Goal: Find specific page/section: Find specific page/section

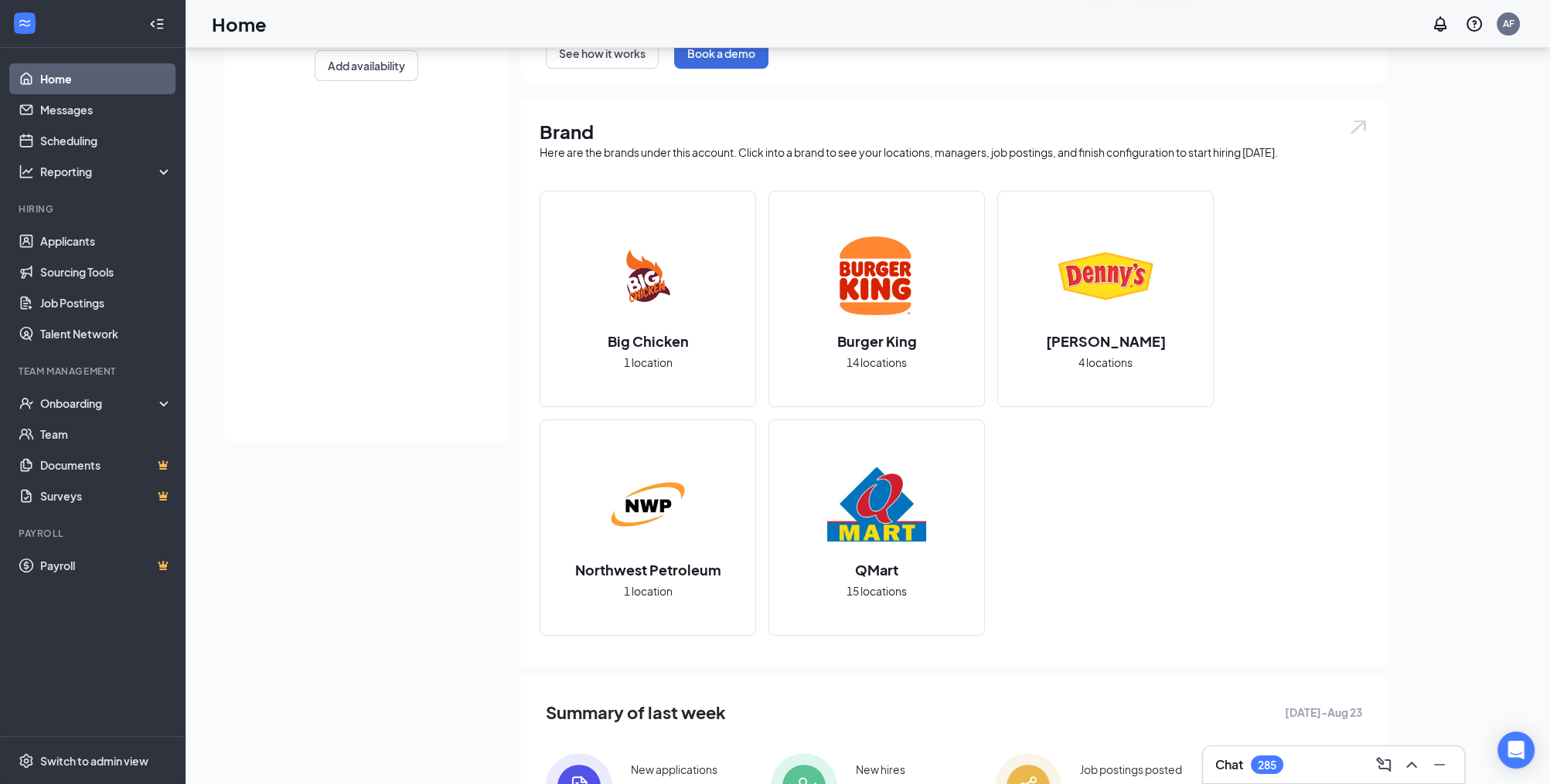
scroll to position [386, 0]
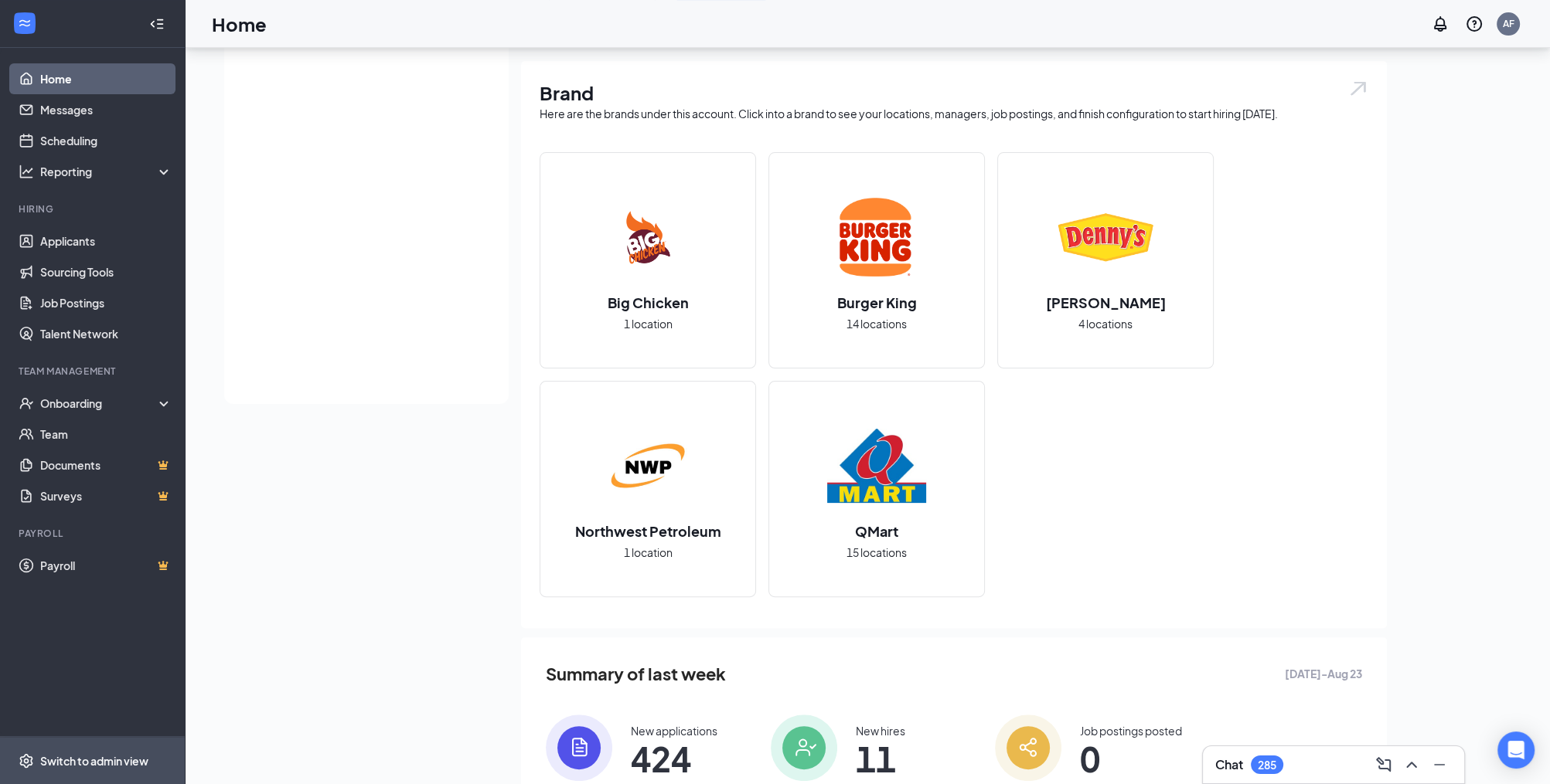
click at [57, 753] on div "Switch to admin view" at bounding box center [95, 760] width 109 height 16
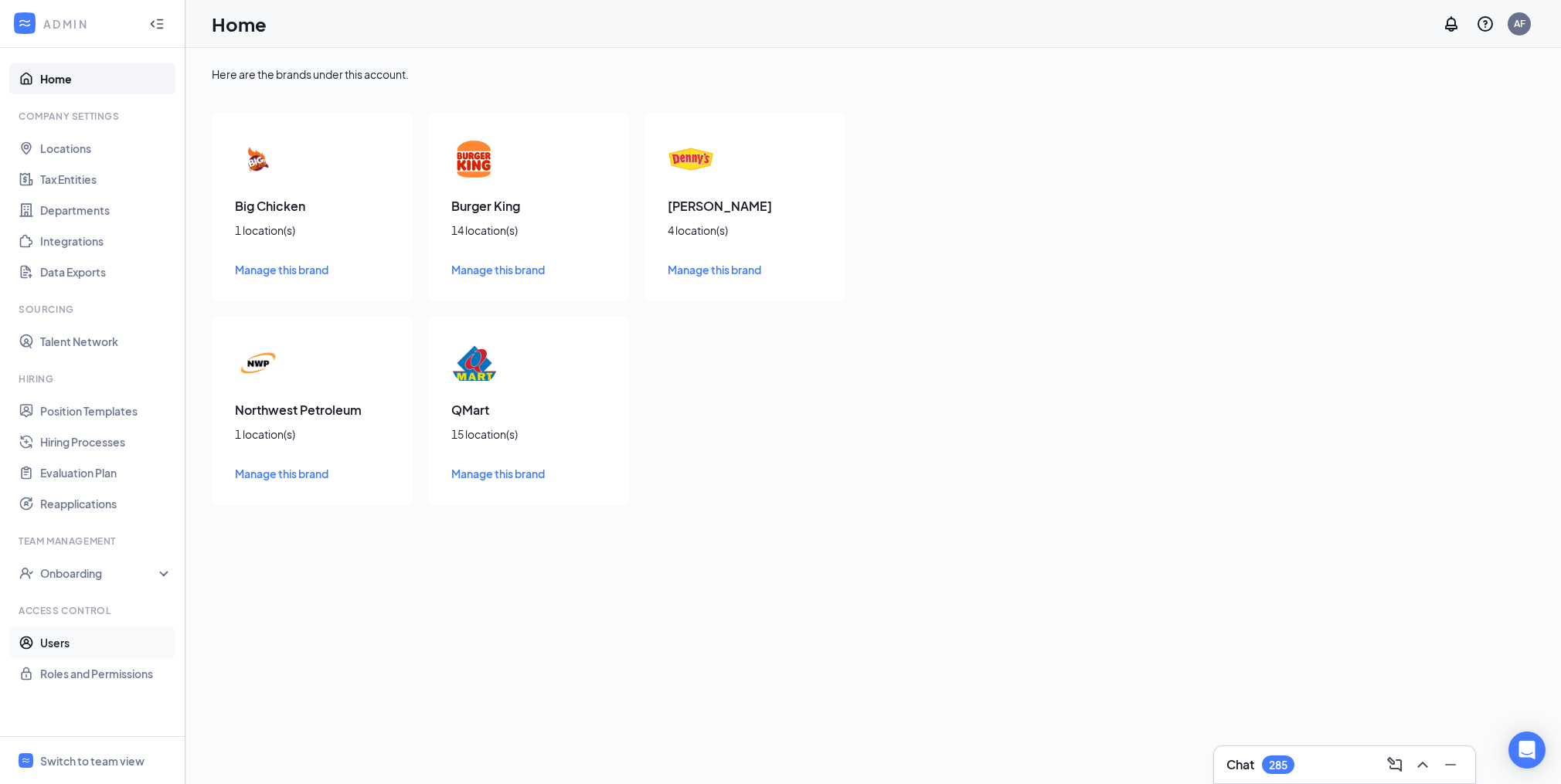
click at [58, 643] on link "Users" at bounding box center [106, 643] width 132 height 31
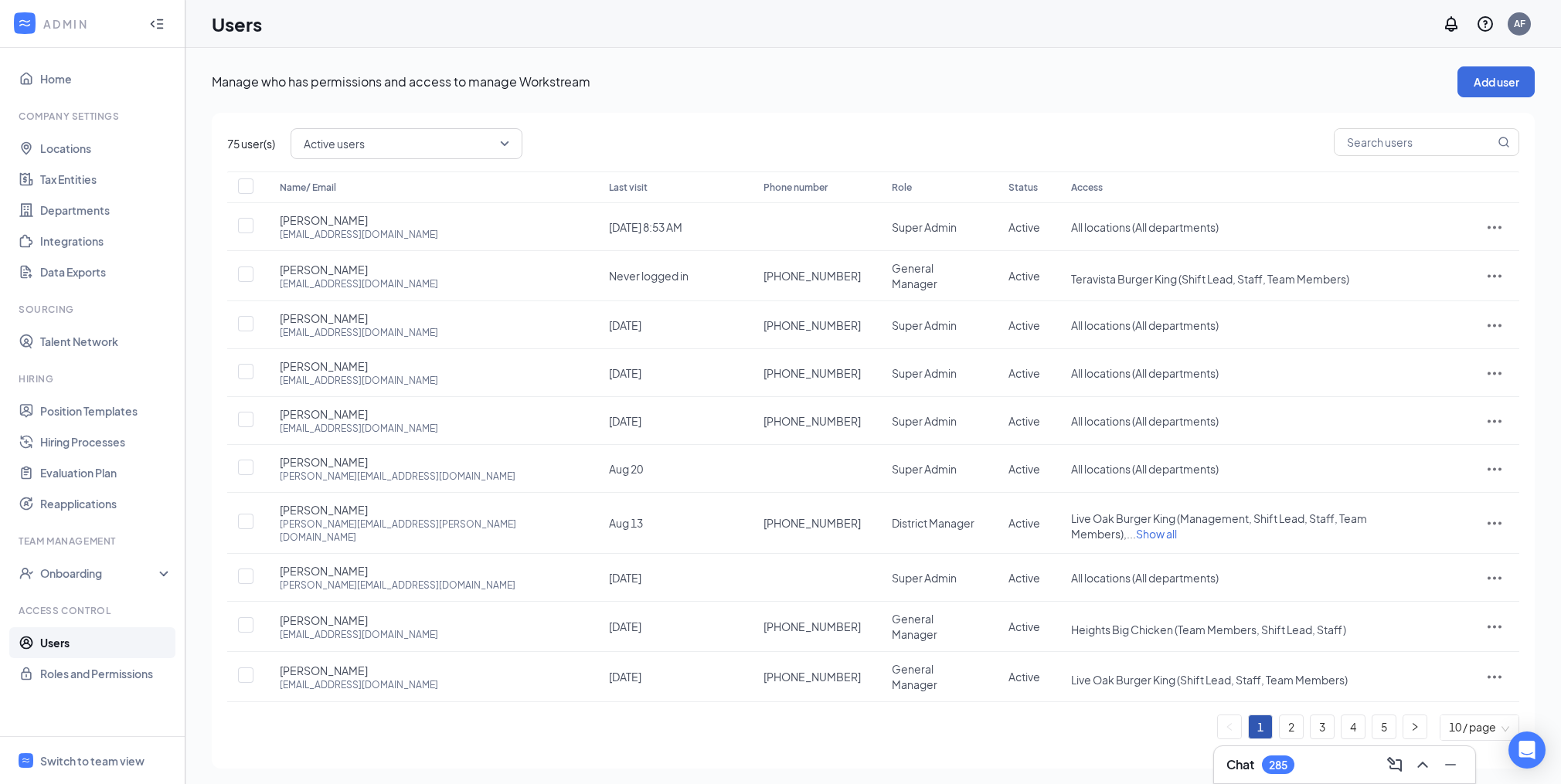
click at [1287, 715] on link "2" at bounding box center [1291, 726] width 23 height 23
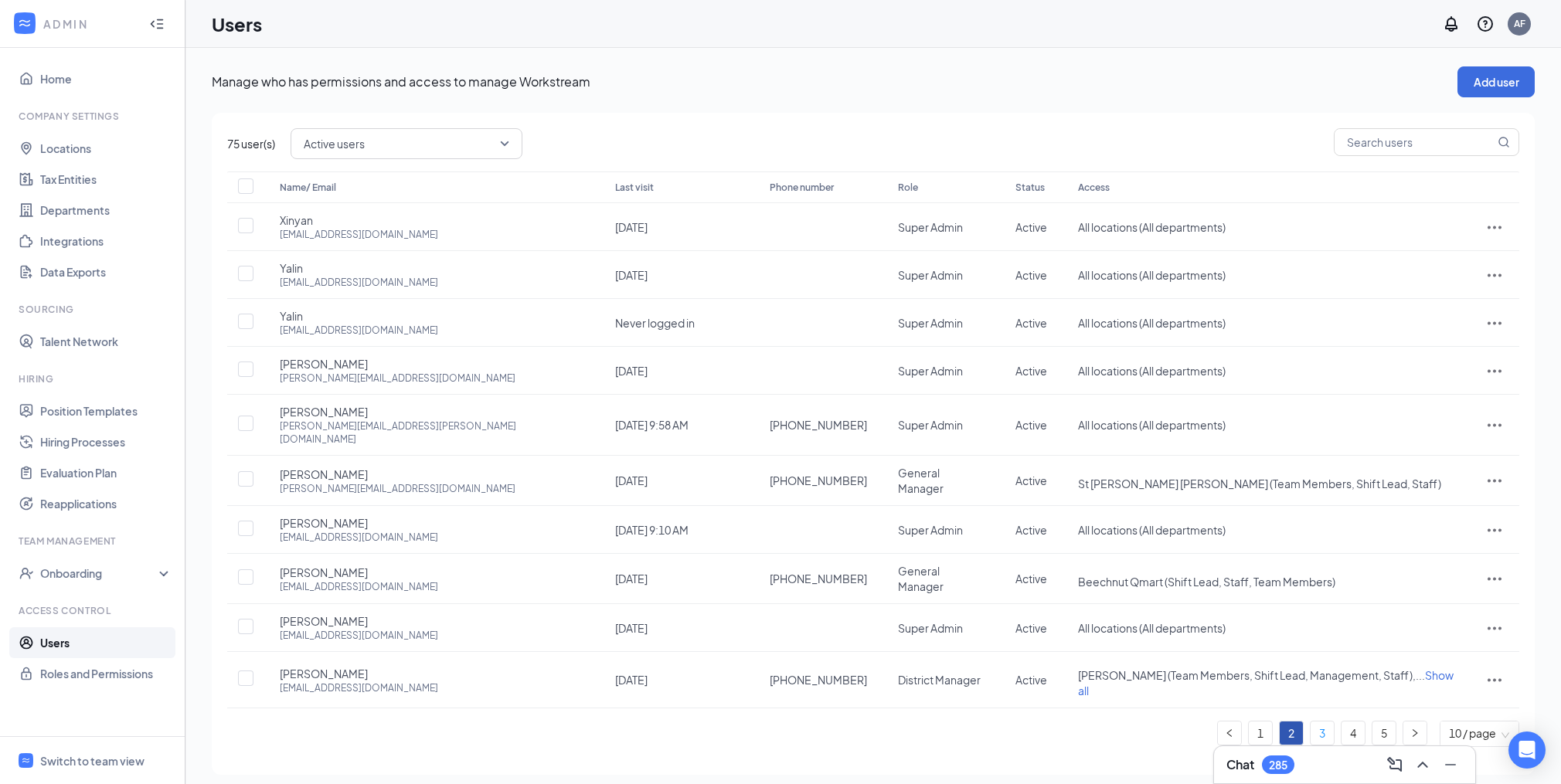
click at [1323, 722] on link "3" at bounding box center [1322, 733] width 23 height 23
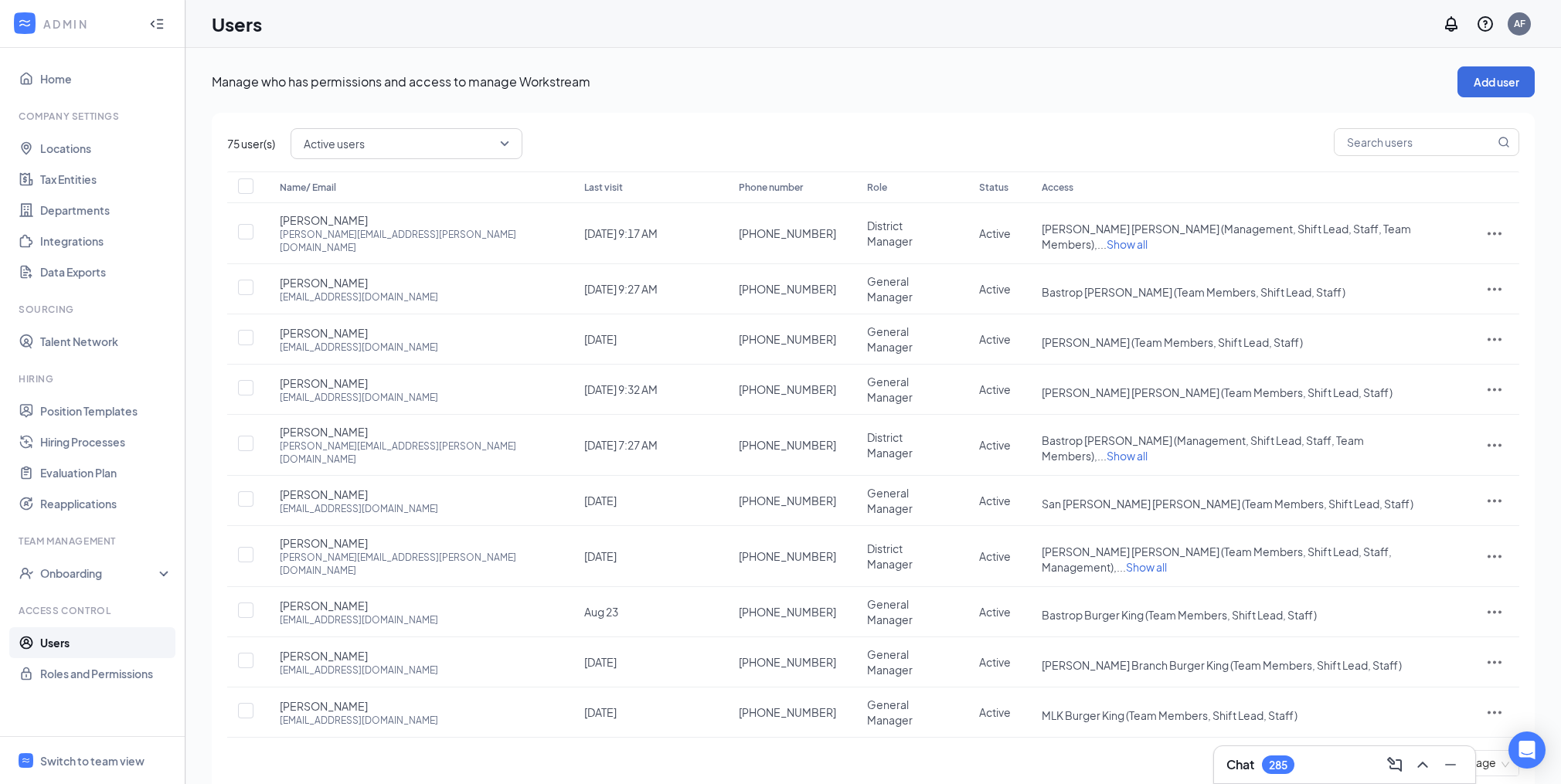
click at [1358, 751] on link "4" at bounding box center [1353, 763] width 23 height 23
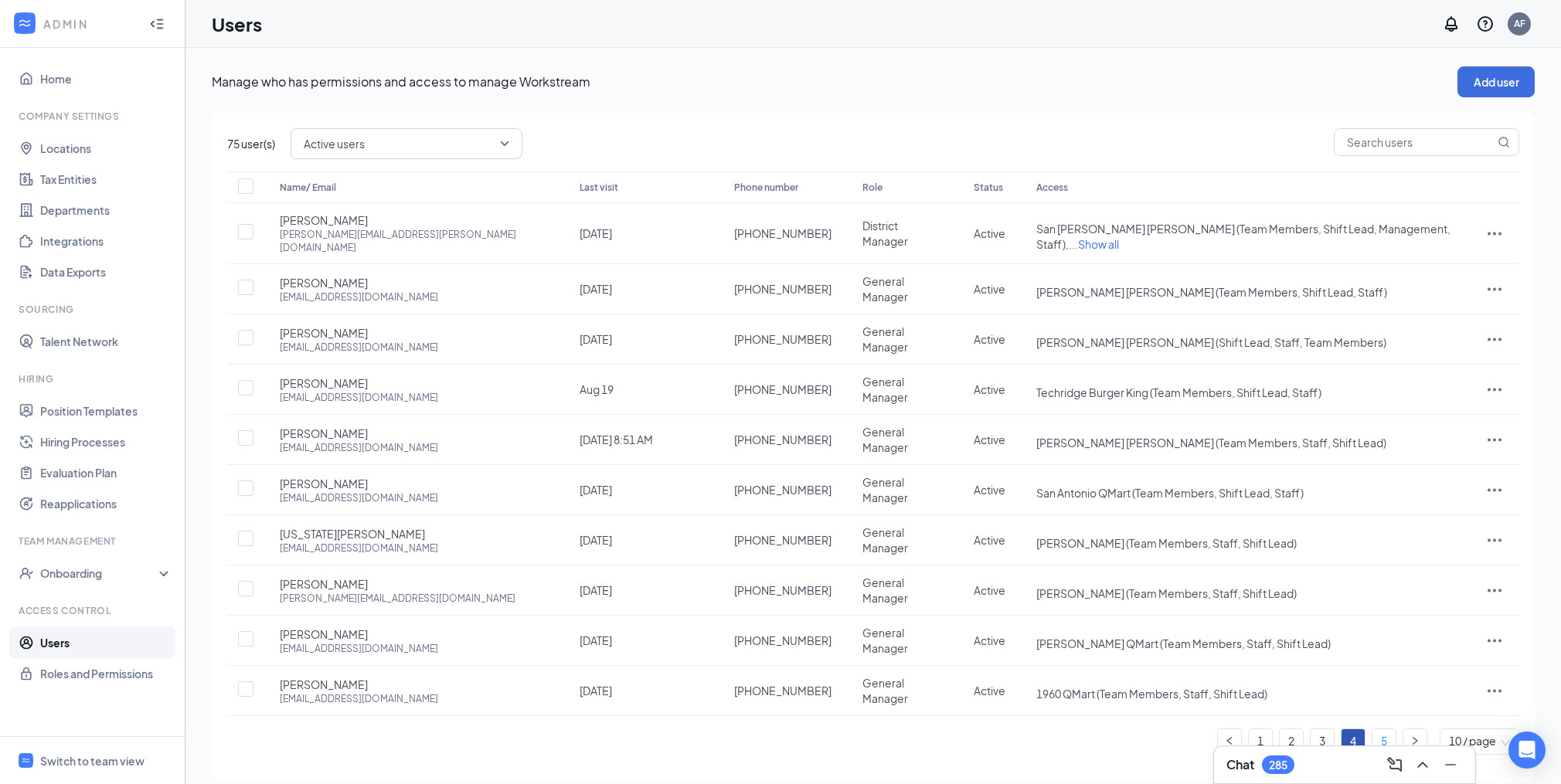
click at [1384, 729] on link "5" at bounding box center [1383, 740] width 23 height 23
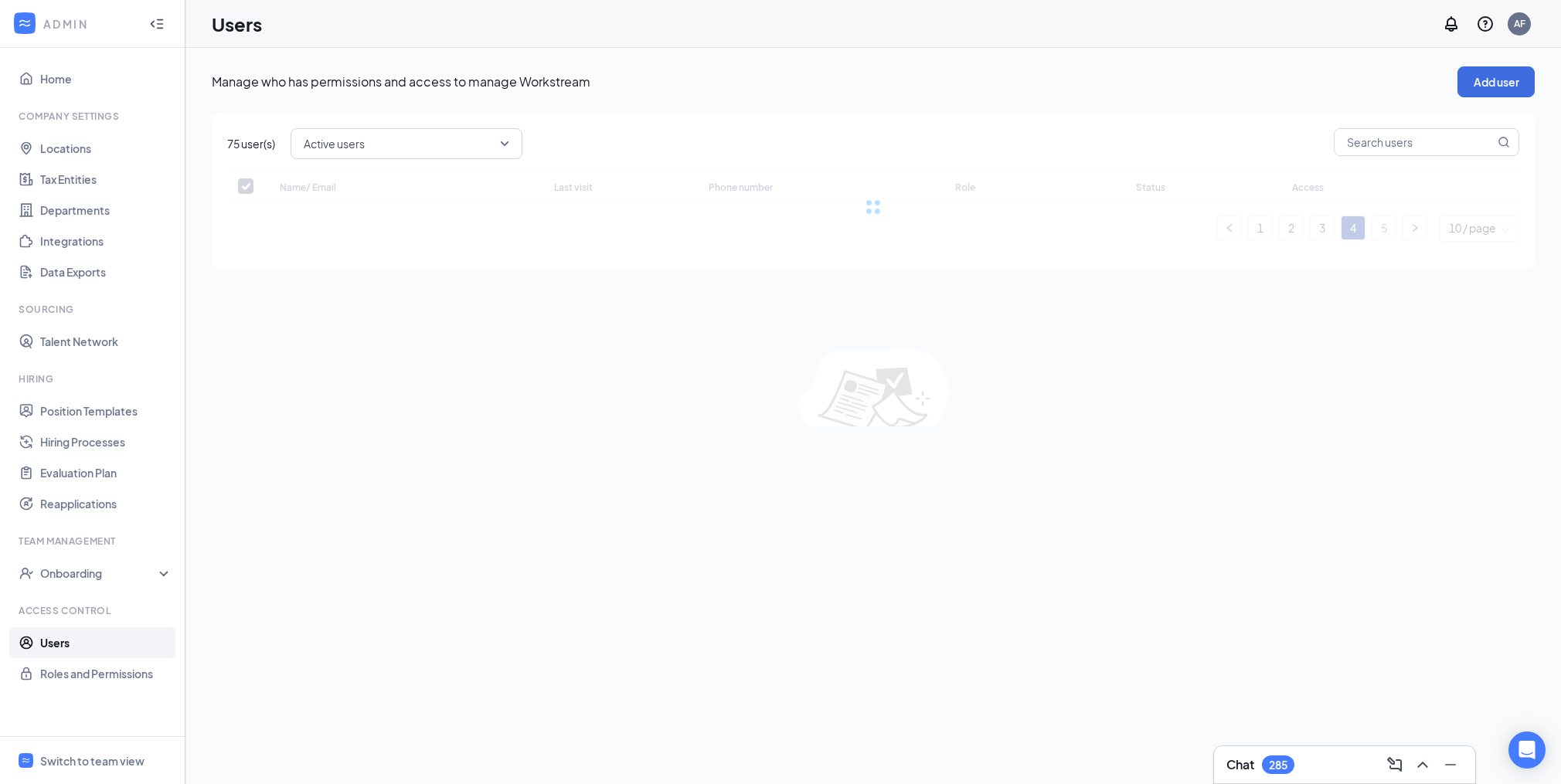
checkbox input "false"
